Goal: Check status: Check status

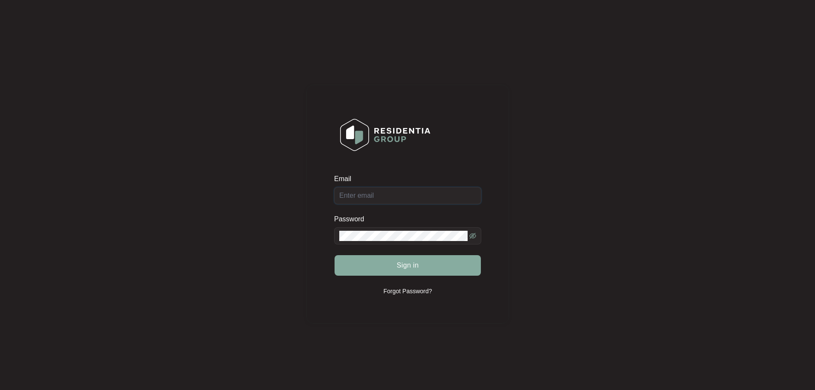
type input "[EMAIL_ADDRESS][DOMAIN_NAME]"
click at [400, 268] on span "Sign in" at bounding box center [408, 265] width 22 height 10
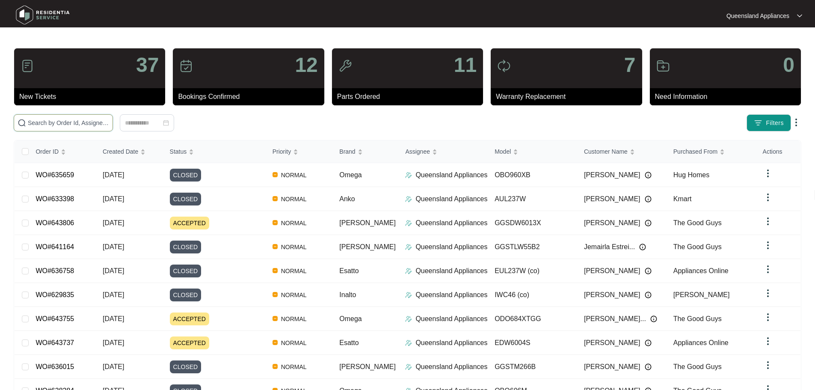
click at [109, 121] on input "text" at bounding box center [68, 122] width 81 height 9
paste input "639445"
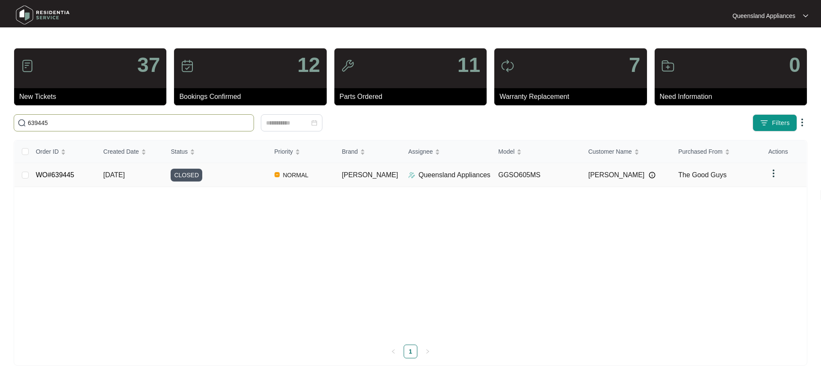
type input "639445"
click at [251, 178] on div "CLOSED" at bounding box center [219, 175] width 97 height 13
